Goal: Task Accomplishment & Management: Use online tool/utility

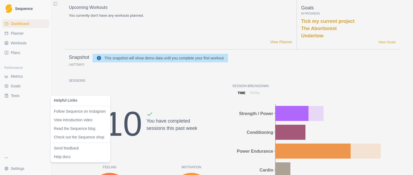
click at [10, 154] on html "Sequence Dashboard Planner Workouts Plans Performance Metrics Goals Tests Setti…" at bounding box center [206, 87] width 413 height 175
click at [34, 124] on html "Sequence Dashboard Planner Workouts Plans Performance Metrics Goals Tests Setti…" at bounding box center [206, 87] width 413 height 175
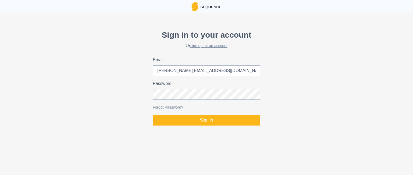
click at [79, 28] on div "Sign in to your account Or sign up for an account Email [PERSON_NAME][EMAIL_ADD…" at bounding box center [206, 77] width 413 height 101
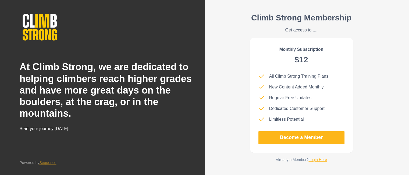
click at [317, 161] on link "Login Here" at bounding box center [318, 160] width 19 height 4
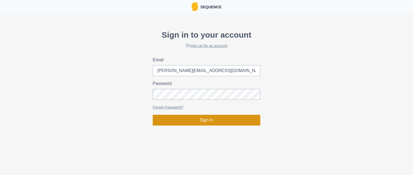
click at [177, 121] on button "Sign in" at bounding box center [207, 120] width 108 height 11
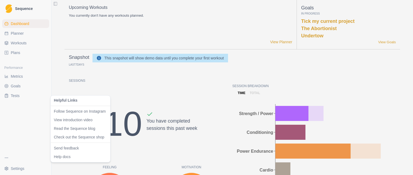
click at [20, 161] on html "Sequence Dashboard Planner Workouts Plans Performance Metrics Goals Tests Setti…" at bounding box center [206, 87] width 413 height 175
click at [13, 167] on html "Sequence Dashboard Planner Workouts Plans Performance Metrics Goals Tests Setti…" at bounding box center [206, 87] width 413 height 175
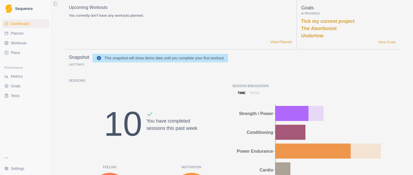
click at [13, 167] on html "Sequence Dashboard Planner Workouts Plans Performance Metrics Goals Tests Setti…" at bounding box center [206, 87] width 413 height 175
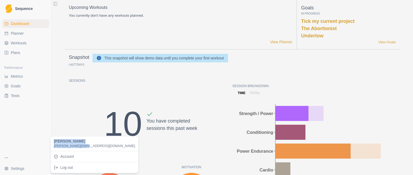
drag, startPoint x: 55, startPoint y: 141, endPoint x: 83, endPoint y: 148, distance: 29.4
click at [83, 148] on div "[PERSON_NAME] [PERSON_NAME][EMAIL_ADDRESS][DOMAIN_NAME]" at bounding box center [95, 144] width 86 height 12
click at [64, 166] on div "Log out" at bounding box center [95, 167] width 86 height 9
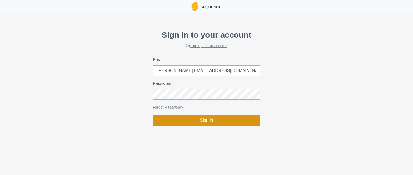
click at [174, 123] on button "Sign in" at bounding box center [207, 120] width 108 height 11
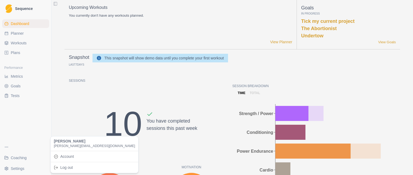
click at [19, 169] on html "Sequence Dashboard Planner Workouts Plans Performance Metrics Goals Tests Coach…" at bounding box center [206, 87] width 413 height 175
click at [35, 127] on html "Sequence Dashboard Planner Workouts Plans Performance Metrics Goals Tests Coach…" at bounding box center [206, 87] width 413 height 175
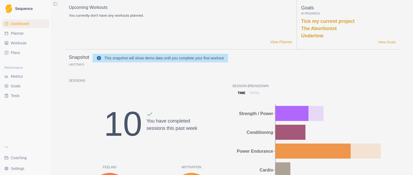
click at [0, 156] on div "Coaching Settings" at bounding box center [25, 158] width 51 height 34
click at [14, 159] on span "Coaching" at bounding box center [19, 157] width 16 height 5
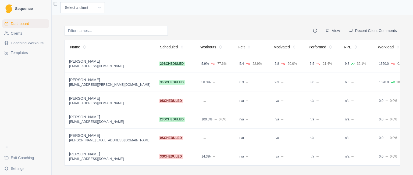
click at [101, 72] on td "Andre Oktaviandra andreoktav@gmail.com" at bounding box center [110, 63] width 90 height 19
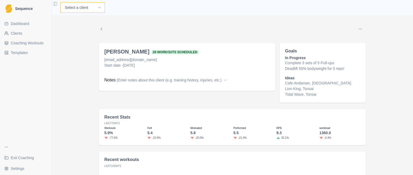
click at [97, 6] on select "Select a client Andre Oktaviandra BJ Sbarra Joel U Tester Mark Schaefer Nathan …" at bounding box center [82, 7] width 45 height 11
select select "3e27f7ab-4d01-4df5-9684-4e3e588a556c"
click at [60, 2] on select "Select a client Andre Oktaviandra BJ Sbarra Joel U Tester Mark Schaefer Nathan …" at bounding box center [82, 7] width 45 height 11
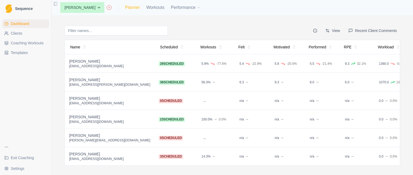
click at [133, 8] on link "Planner" at bounding box center [132, 7] width 15 height 6
select select "month"
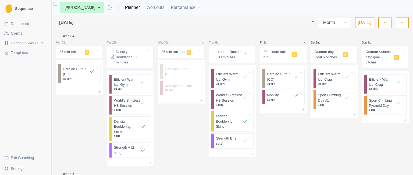
click at [188, 54] on span "C" at bounding box center [189, 52] width 5 height 5
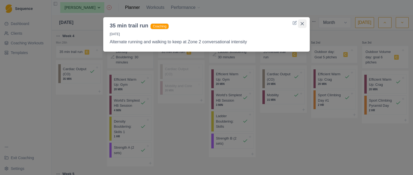
click at [304, 24] on button "Close" at bounding box center [302, 23] width 9 height 9
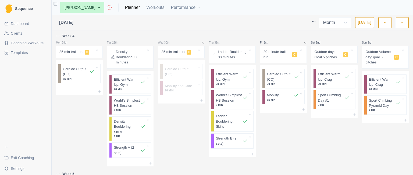
click at [344, 56] on span "C" at bounding box center [346, 54] width 5 height 5
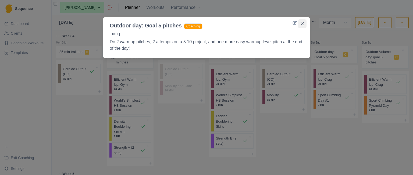
click at [302, 24] on icon "Close" at bounding box center [302, 23] width 3 height 3
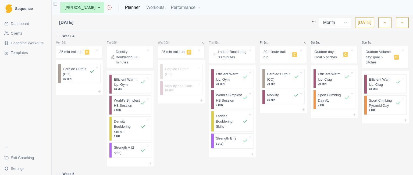
click at [28, 55] on link "Templates" at bounding box center [25, 52] width 47 height 9
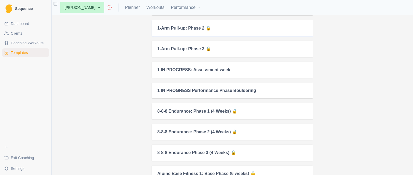
scroll to position [92, 0]
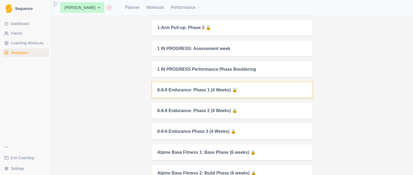
click at [228, 93] on div "8-8-8 Endurance: Phase 1 (4 Weeks) 🔒" at bounding box center [232, 90] width 161 height 16
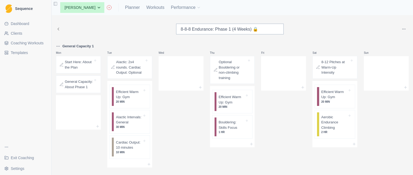
click at [402, 29] on html "Sequence Dashboard Clients Coaching Workouts Templates Exit Coaching Settings T…" at bounding box center [206, 87] width 413 height 175
click at [374, 43] on div "Add to client" at bounding box center [365, 39] width 21 height 5
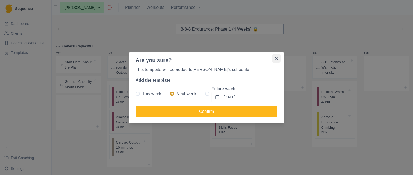
click at [279, 58] on button "Close" at bounding box center [276, 58] width 9 height 9
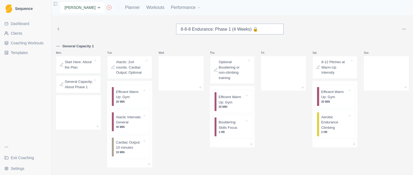
click at [96, 11] on select "None Andre Oktaviandra BJ Sbarra Joel U Tester Mark Schaefer Nathan Singhapok R…" at bounding box center [82, 7] width 44 height 11
select select "cc8ee326-8fb1-4a43-940f-bbf4fd686893"
click at [60, 2] on select "None Andre Oktaviandra BJ Sbarra Joel U Tester Mark Schaefer Nathan Singhapok R…" at bounding box center [82, 7] width 44 height 11
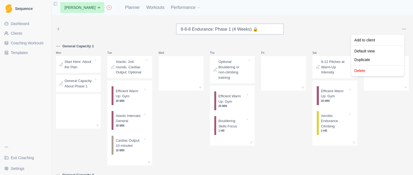
click at [399, 29] on html "Sequence Dashboard Clients Coaching Workouts Templates Exit Coaching Settings T…" at bounding box center [206, 87] width 413 height 175
click at [367, 41] on div "Add to client" at bounding box center [365, 39] width 21 height 5
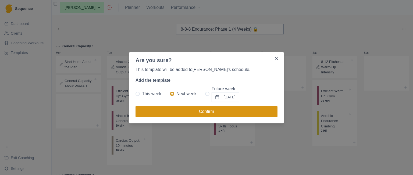
click at [180, 111] on button "Confirm" at bounding box center [207, 111] width 142 height 11
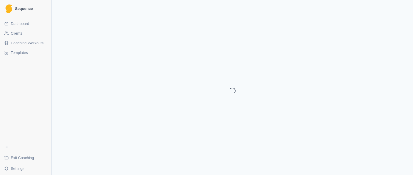
select select "month"
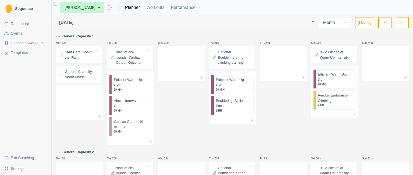
scroll to position [156, 0]
drag, startPoint x: 225, startPoint y: 85, endPoint x: 182, endPoint y: 66, distance: 46.4
click at [182, 66] on div "Mon 28th Tue 29th Wed 30th Thu 31st Fri 1st Sat 2nd Sun 3rd Mon 4th Tue 5th Wed…" at bounding box center [232, 68] width 353 height 383
drag, startPoint x: 182, startPoint y: 66, endPoint x: 231, endPoint y: 78, distance: 49.9
click at [231, 78] on div "Mon 28th Tue 29th Wed 30th Thu 31st Fri 1st Sat 2nd Sun 3rd Mon 4th Tue 5th Wed…" at bounding box center [232, 68] width 353 height 383
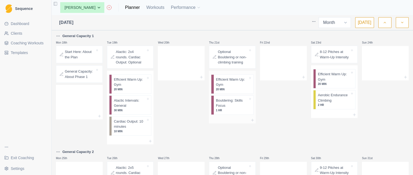
click at [226, 82] on p "Efficient Warm Up: Gym" at bounding box center [232, 82] width 32 height 10
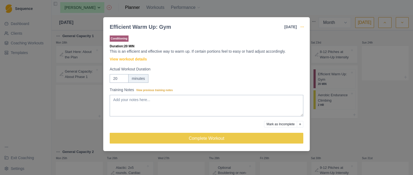
click at [304, 28] on icon "button" at bounding box center [302, 27] width 4 height 4
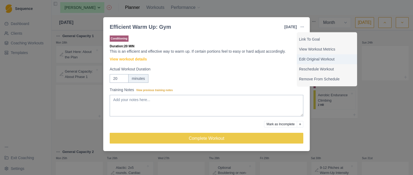
click at [308, 61] on p "Edit Original Workout" at bounding box center [327, 60] width 56 height 6
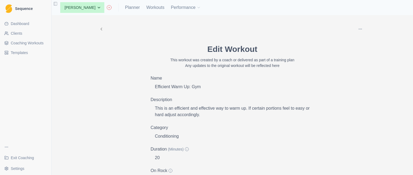
click at [183, 113] on p "This is an efficient and effective way to warm up. If certain portions feel to …" at bounding box center [234, 111] width 159 height 13
click at [183, 110] on p "This is an efficient and effective way to warm up. If certain portions feel to …" at bounding box center [234, 111] width 159 height 13
click at [194, 62] on p "This workout was created by a coach or delivered as part of a training plan" at bounding box center [233, 60] width 164 height 6
click at [361, 29] on button "button" at bounding box center [360, 29] width 11 height 11
click at [307, 30] on div at bounding box center [229, 29] width 251 height 11
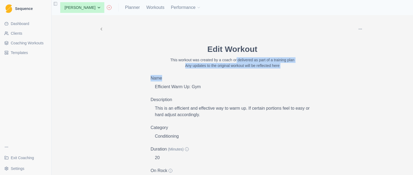
drag, startPoint x: 234, startPoint y: 61, endPoint x: 247, endPoint y: 73, distance: 17.9
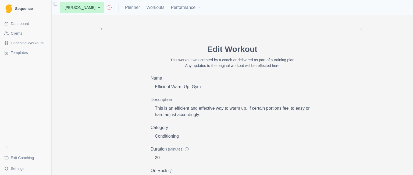
click at [198, 88] on p "Efficient Warm Up: Gym" at bounding box center [234, 87] width 159 height 6
click at [194, 87] on p "Efficient Warm Up: Gym" at bounding box center [234, 87] width 159 height 6
click at [99, 29] on icon at bounding box center [101, 29] width 5 height 5
select select "month"
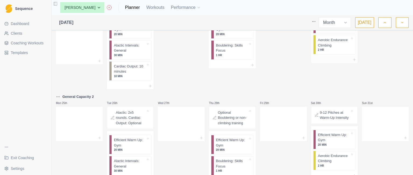
scroll to position [192, 0]
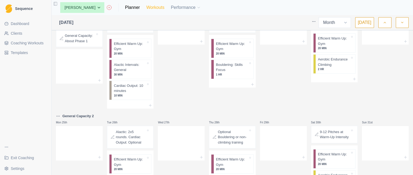
click at [159, 8] on link "Workouts" at bounding box center [155, 7] width 18 height 6
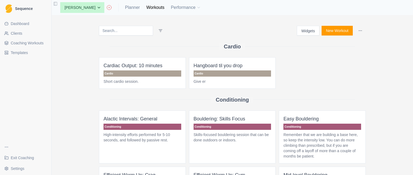
select select "month"
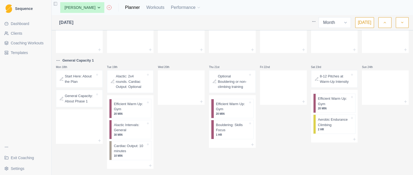
scroll to position [255, 0]
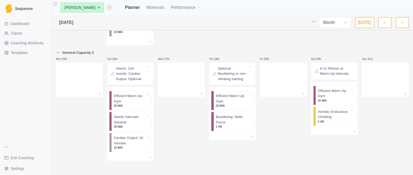
click at [402, 22] on icon "button" at bounding box center [403, 22] width 4 height 5
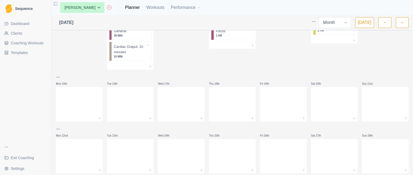
scroll to position [188, 0]
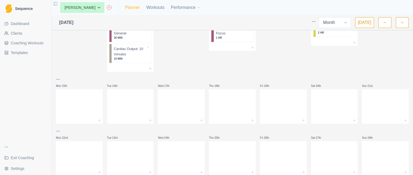
click at [136, 9] on link "Planner" at bounding box center [132, 7] width 15 height 6
click at [156, 8] on link "Workouts" at bounding box center [155, 7] width 18 height 6
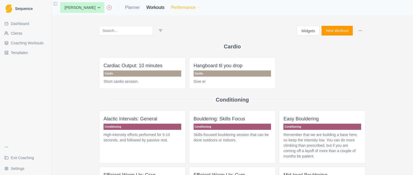
click at [176, 8] on button "Performance" at bounding box center [186, 7] width 30 height 11
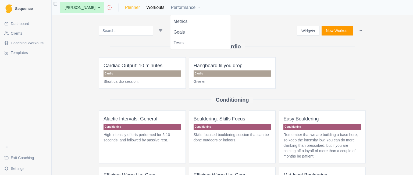
click at [135, 5] on link "Planner" at bounding box center [132, 7] width 15 height 6
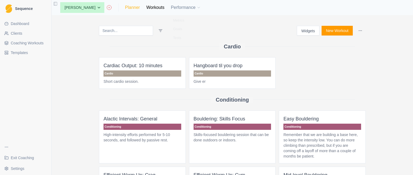
select select "month"
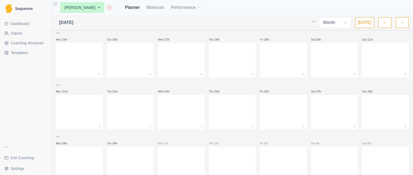
scroll to position [234, 0]
click at [156, 7] on link "Workouts" at bounding box center [155, 7] width 18 height 6
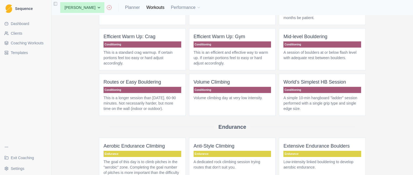
scroll to position [140, 0]
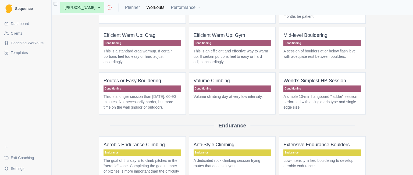
click at [211, 77] on p "Volume Climbing" at bounding box center [233, 81] width 78 height 8
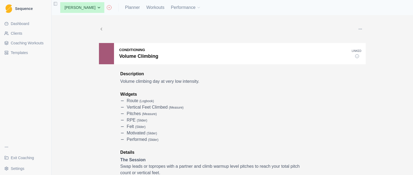
click at [359, 32] on button "button" at bounding box center [360, 29] width 11 height 11
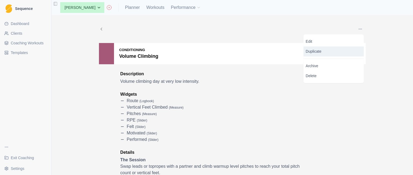
click at [331, 54] on p "Duplicate" at bounding box center [334, 52] width 60 height 10
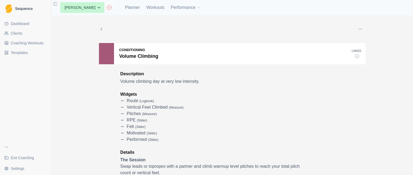
click at [21, 43] on span "Coaching Workouts" at bounding box center [27, 42] width 33 height 5
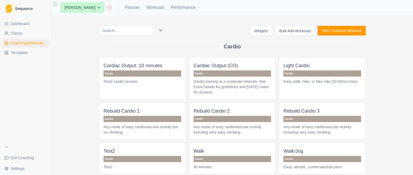
click at [122, 31] on input at bounding box center [126, 31] width 54 height 10
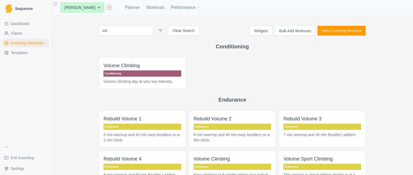
type input "vol"
click at [125, 64] on p "Volume Climbing" at bounding box center [143, 66] width 78 height 8
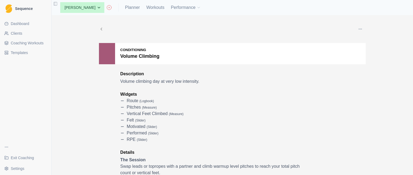
click at [355, 32] on button "button" at bounding box center [360, 29] width 11 height 11
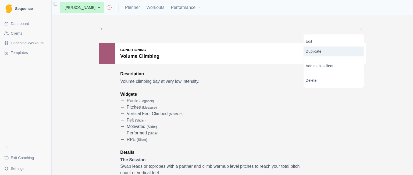
click at [341, 49] on p "Duplicate" at bounding box center [334, 52] width 60 height 10
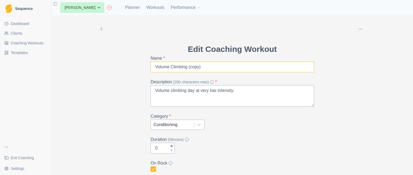
click at [152, 65] on input "Volume Climbing (copy)" at bounding box center [233, 67] width 164 height 11
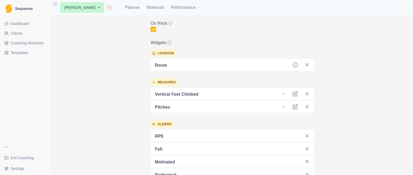
scroll to position [157, 0]
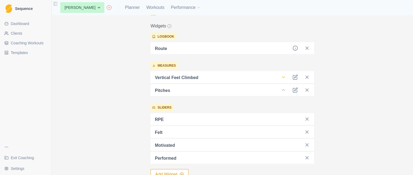
click at [282, 75] on icon at bounding box center [283, 77] width 5 height 5
click at [282, 74] on div "Vertical feet climbed" at bounding box center [233, 77] width 164 height 12
click at [282, 76] on icon at bounding box center [283, 77] width 5 height 5
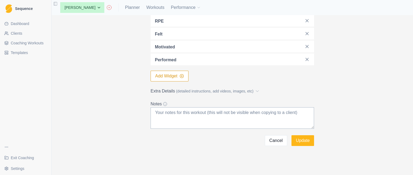
scroll to position [256, 0]
click at [300, 142] on button "Update" at bounding box center [303, 139] width 23 height 11
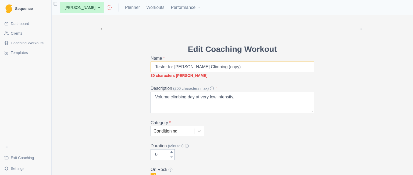
drag, startPoint x: 213, startPoint y: 68, endPoint x: 259, endPoint y: 67, distance: 46.0
click at [259, 67] on input "Tester for Joel Volume Climbing (copy)" at bounding box center [233, 67] width 164 height 11
type input "Tester for Joel Volume Climbing"
drag, startPoint x: 285, startPoint y: 84, endPoint x: 252, endPoint y: 82, distance: 32.4
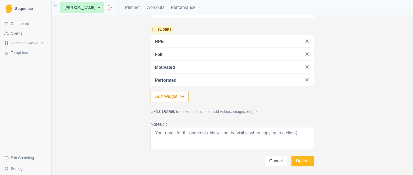
scroll to position [263, 0]
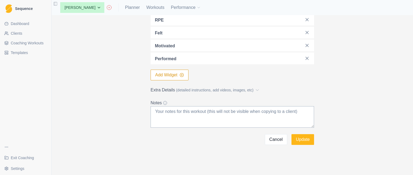
click at [219, 88] on span "(detailed instructions, add videos, images, etc)" at bounding box center [215, 90] width 78 height 6
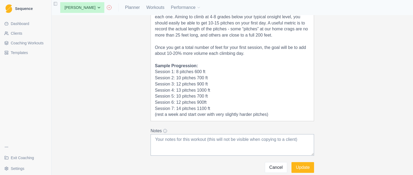
scroll to position [382, 0]
click at [272, 168] on button "Cancel" at bounding box center [276, 167] width 23 height 11
